Goal: Task Accomplishment & Management: Use online tool/utility

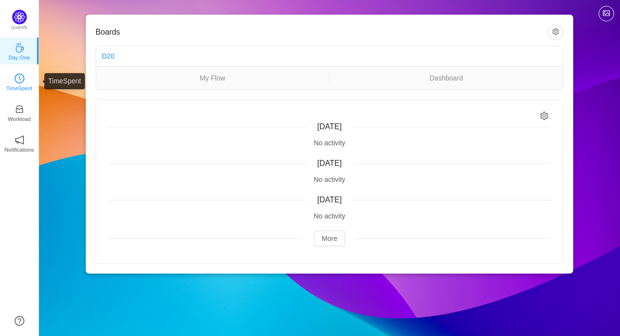
click at [16, 85] on p "TimeSpent" at bounding box center [19, 88] width 26 height 9
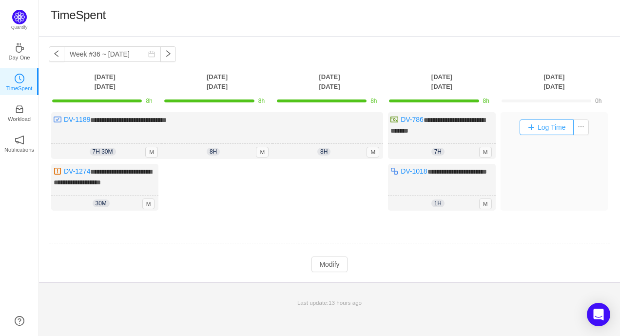
click at [531, 127] on button "Log Time" at bounding box center [546, 127] width 54 height 16
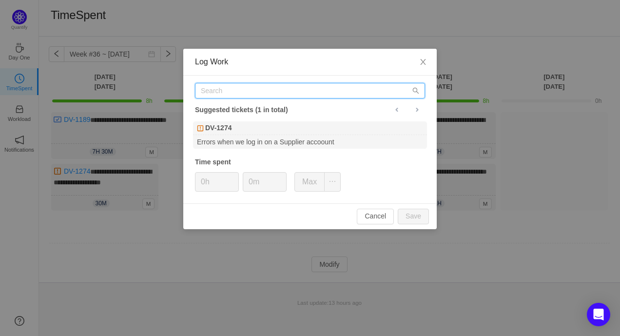
click at [296, 93] on input "text" at bounding box center [310, 91] width 230 height 16
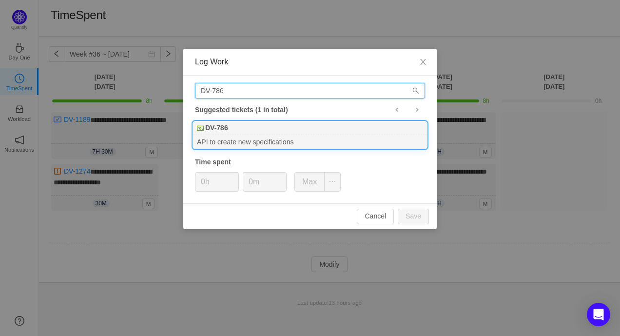
type input "DV-786"
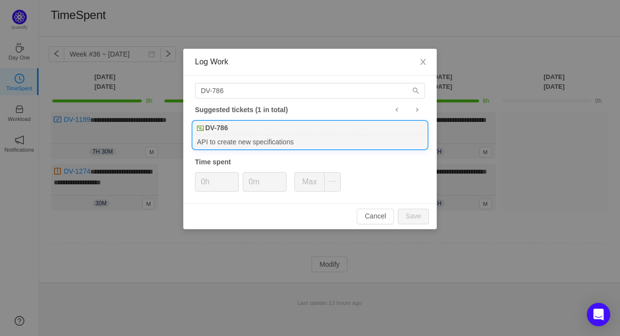
click at [226, 127] on b "DV-786" at bounding box center [216, 128] width 23 height 10
click at [409, 215] on button "Save" at bounding box center [413, 217] width 31 height 16
type input "0h"
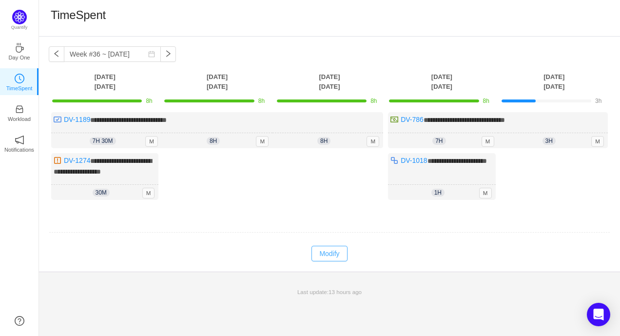
click at [326, 253] on button "Modify" at bounding box center [329, 254] width 36 height 16
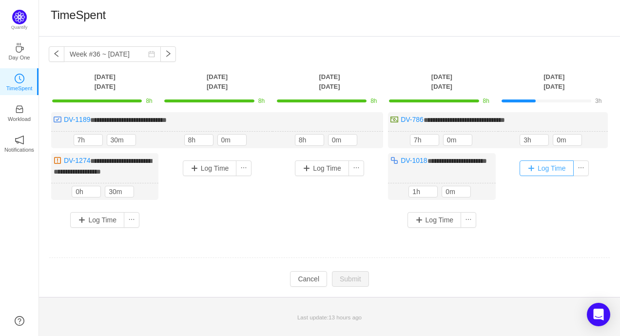
click at [529, 168] on button "Log Time" at bounding box center [546, 168] width 54 height 16
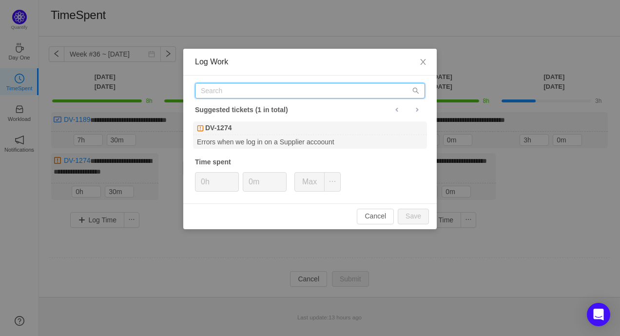
click at [215, 95] on input "text" at bounding box center [310, 91] width 230 height 16
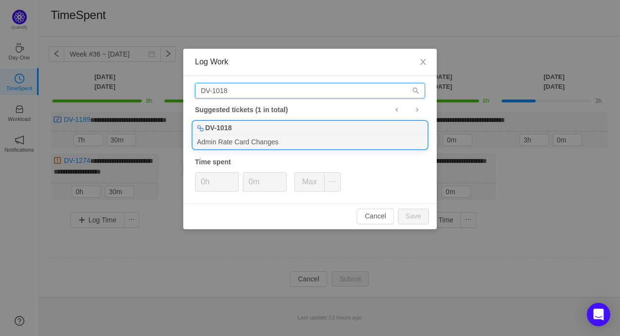
type input "DV-1018"
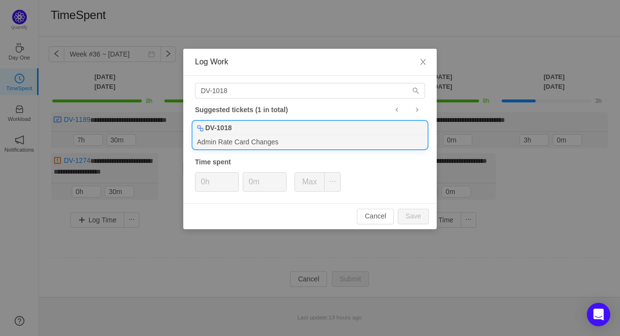
click at [246, 127] on div "DV-1018" at bounding box center [310, 128] width 234 height 14
click at [234, 177] on icon "icon: up" at bounding box center [233, 178] width 3 height 3
click at [417, 215] on button "Save" at bounding box center [413, 217] width 31 height 16
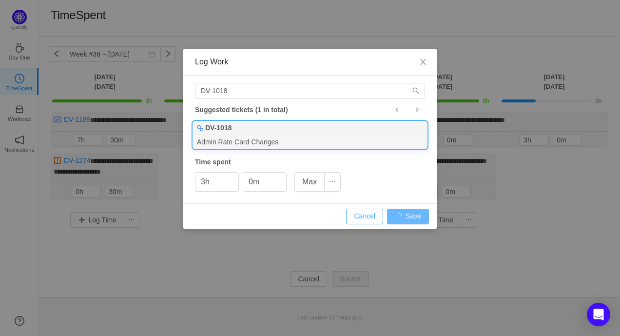
type input "0h"
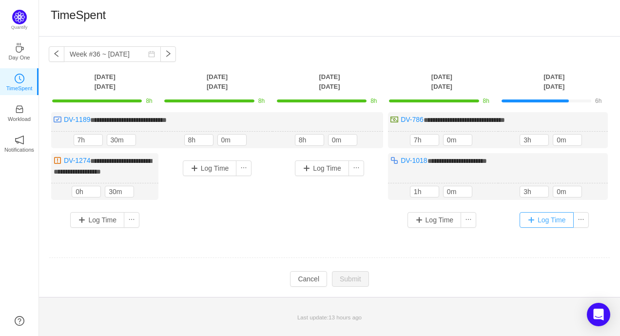
click at [527, 220] on button "Log Time" at bounding box center [546, 220] width 54 height 16
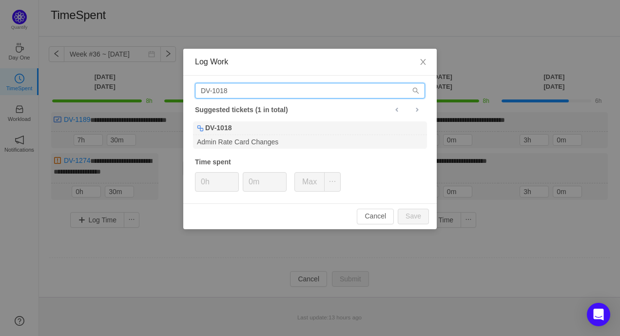
click at [234, 88] on input "DV-1018" at bounding box center [310, 91] width 230 height 16
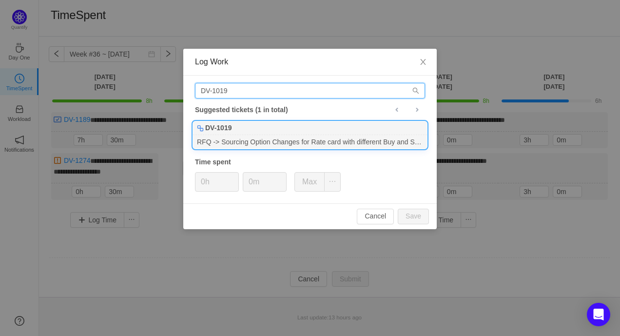
type input "DV-1019"
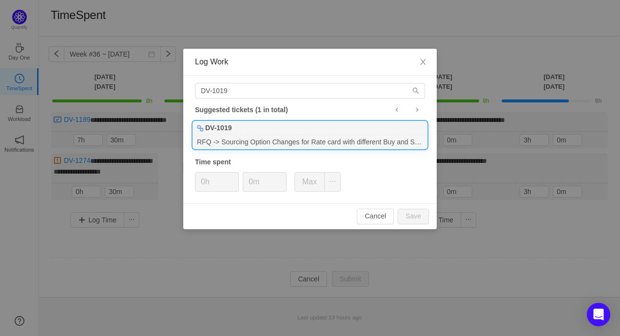
click at [236, 132] on div "DV-1019" at bounding box center [310, 128] width 234 height 14
click at [232, 178] on icon "icon: up" at bounding box center [233, 178] width 3 height 3
click at [408, 215] on button "Save" at bounding box center [413, 217] width 31 height 16
type input "0h"
